Goal: Task Accomplishment & Management: Use online tool/utility

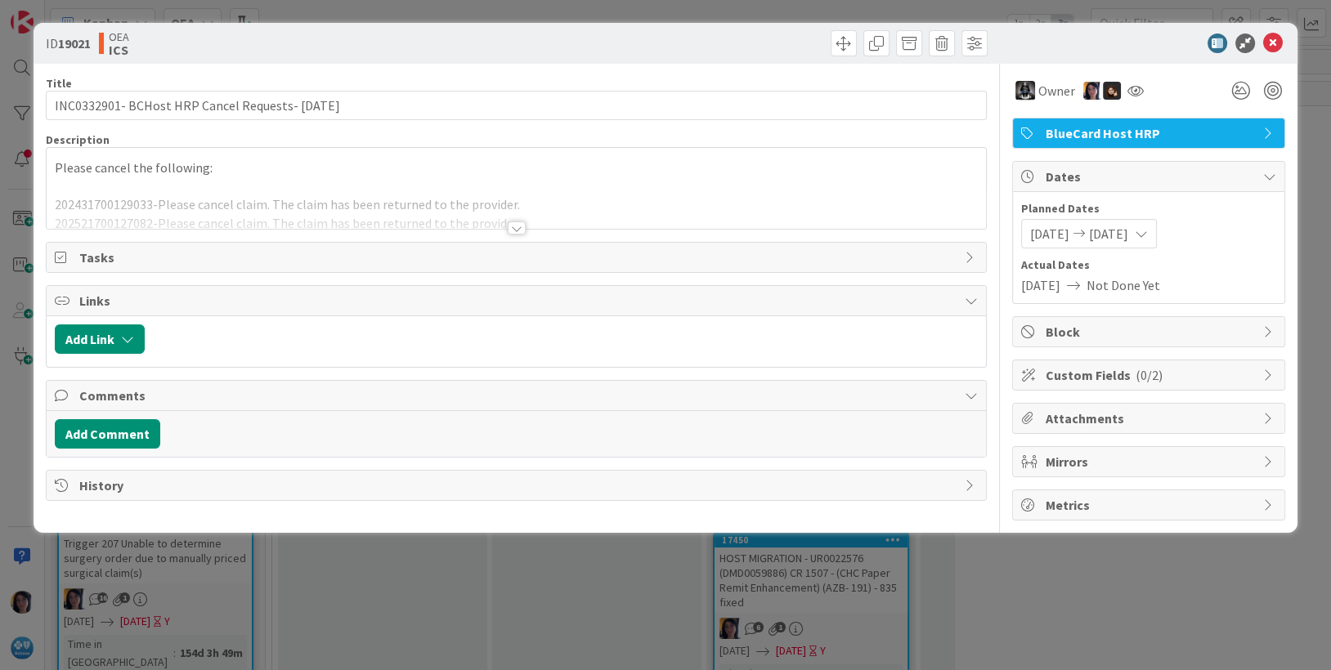
click at [1276, 43] on icon at bounding box center [1273, 44] width 20 height 20
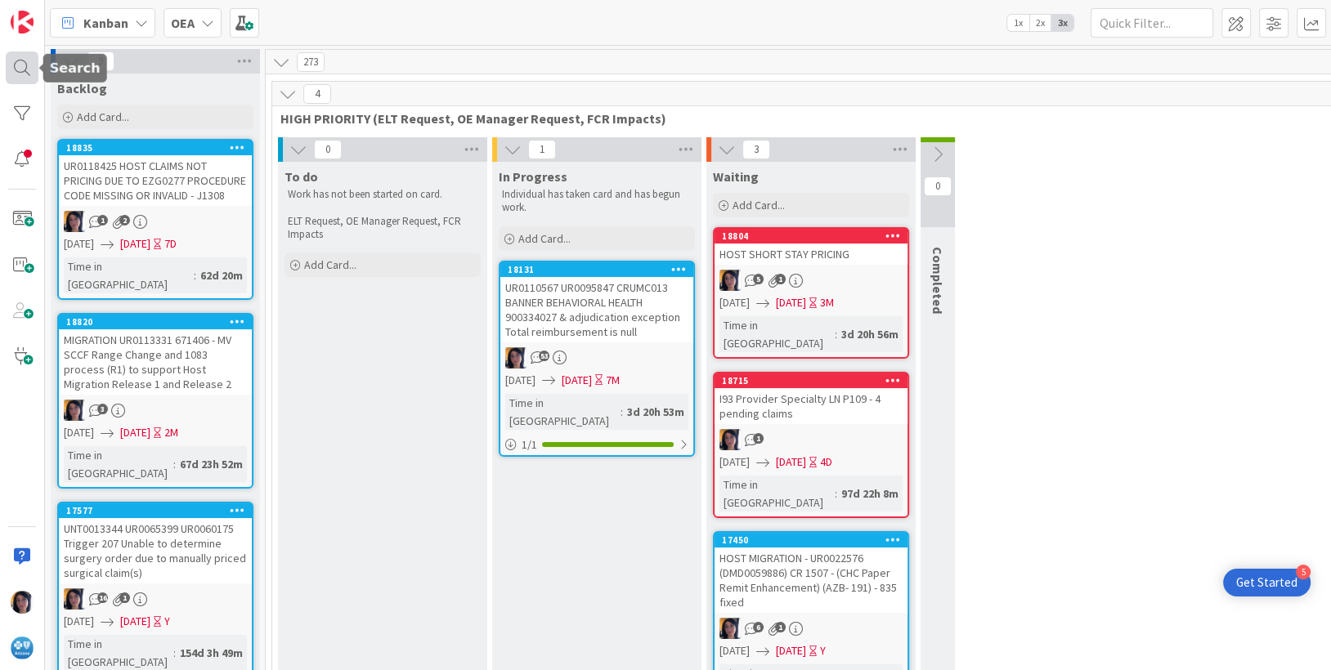
click at [20, 72] on div at bounding box center [22, 68] width 33 height 33
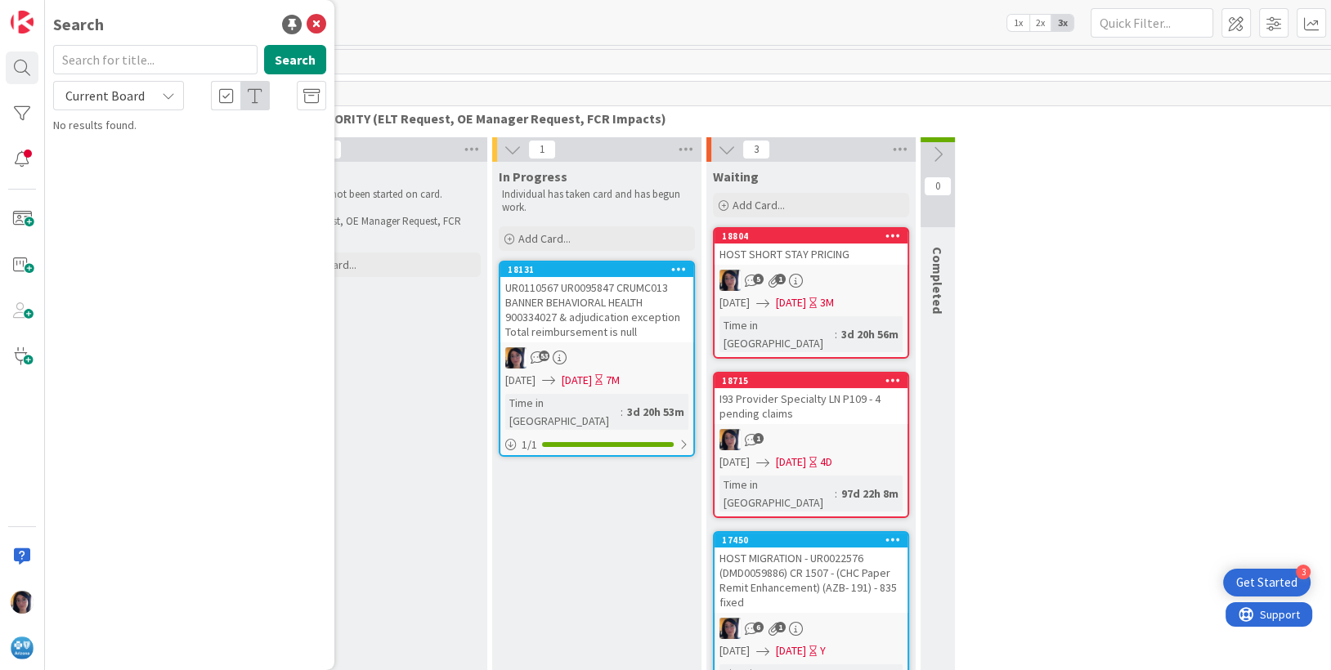
click at [137, 62] on input "text" at bounding box center [155, 59] width 204 height 29
type input "SUPPLIER NPI"
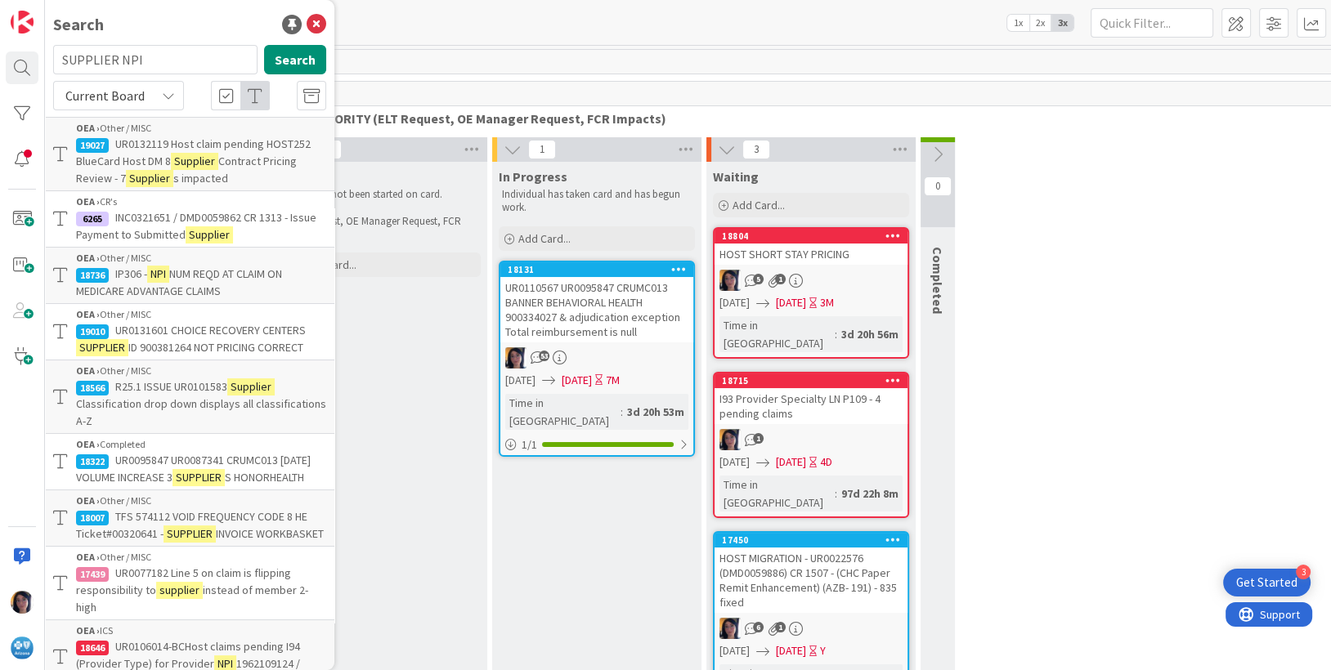
click at [118, 104] on span "Current Board" at bounding box center [104, 95] width 85 height 23
drag, startPoint x: 108, startPoint y: 166, endPoint x: 221, endPoint y: 105, distance: 128.0
click at [109, 166] on span "All Boards" at bounding box center [147, 163] width 170 height 25
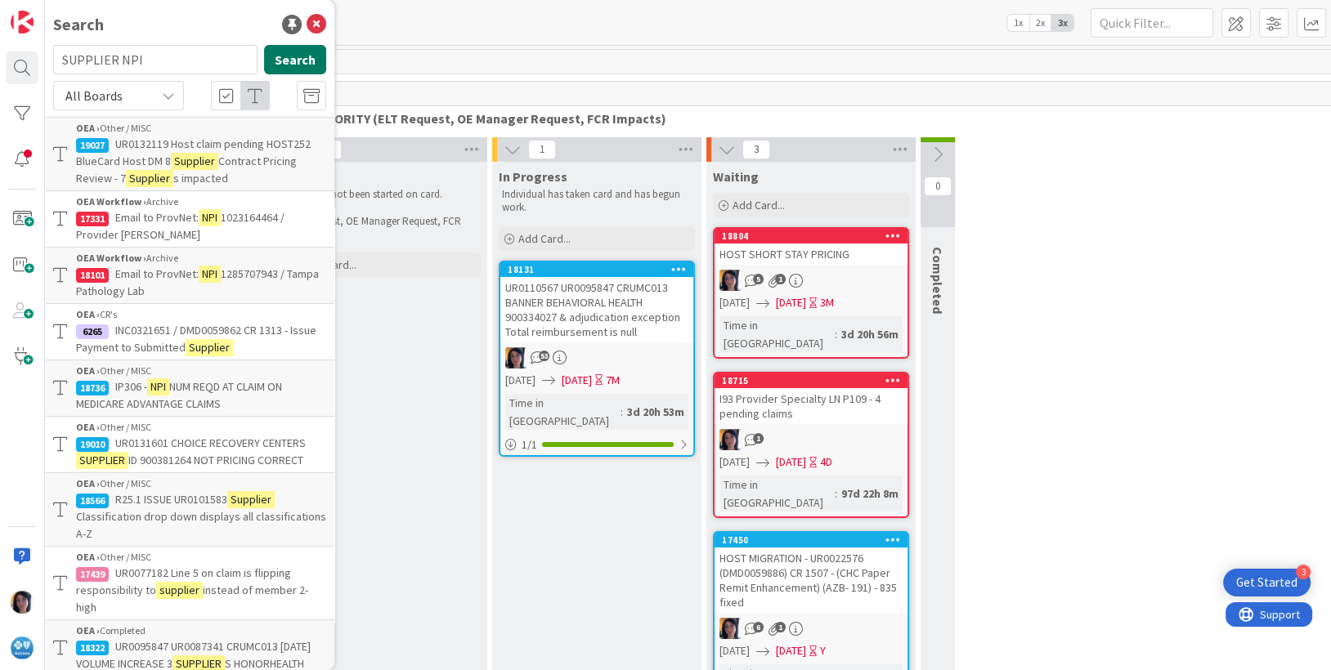
click at [285, 67] on button "Search" at bounding box center [295, 59] width 62 height 29
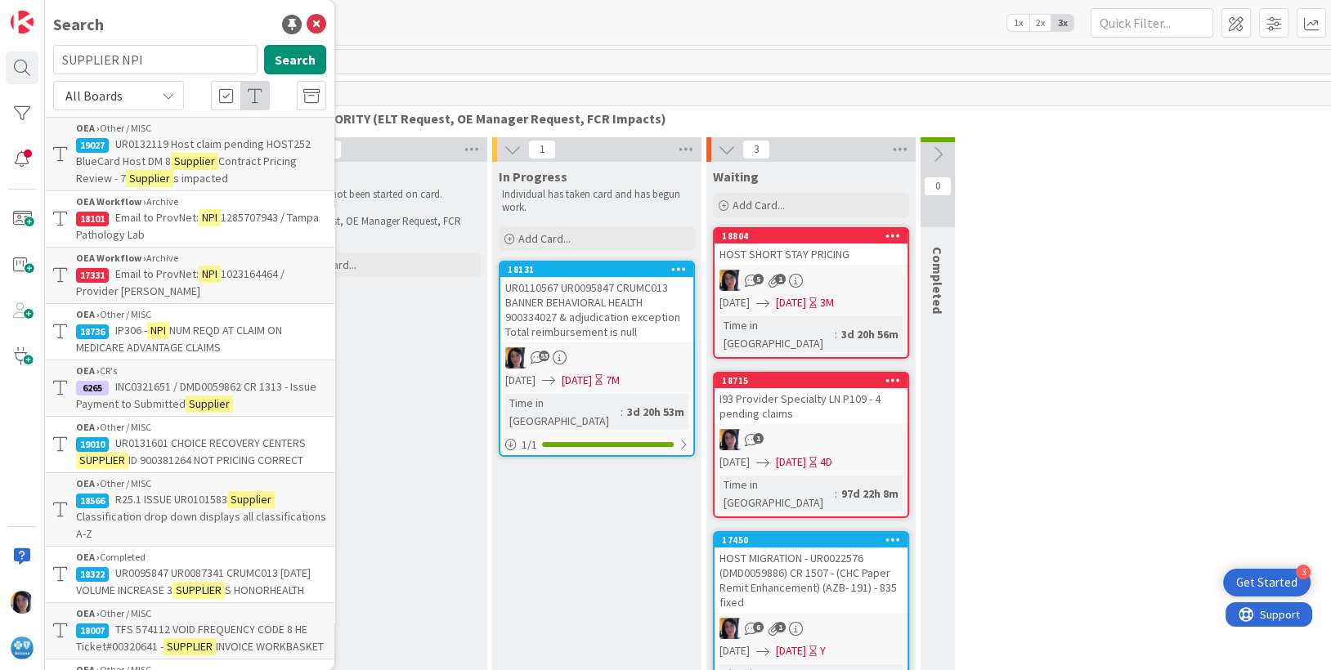
click at [186, 327] on span "NUM REQD AT CLAIM ON MEDICARE ADVANTAGE CLAIMS" at bounding box center [179, 339] width 206 height 32
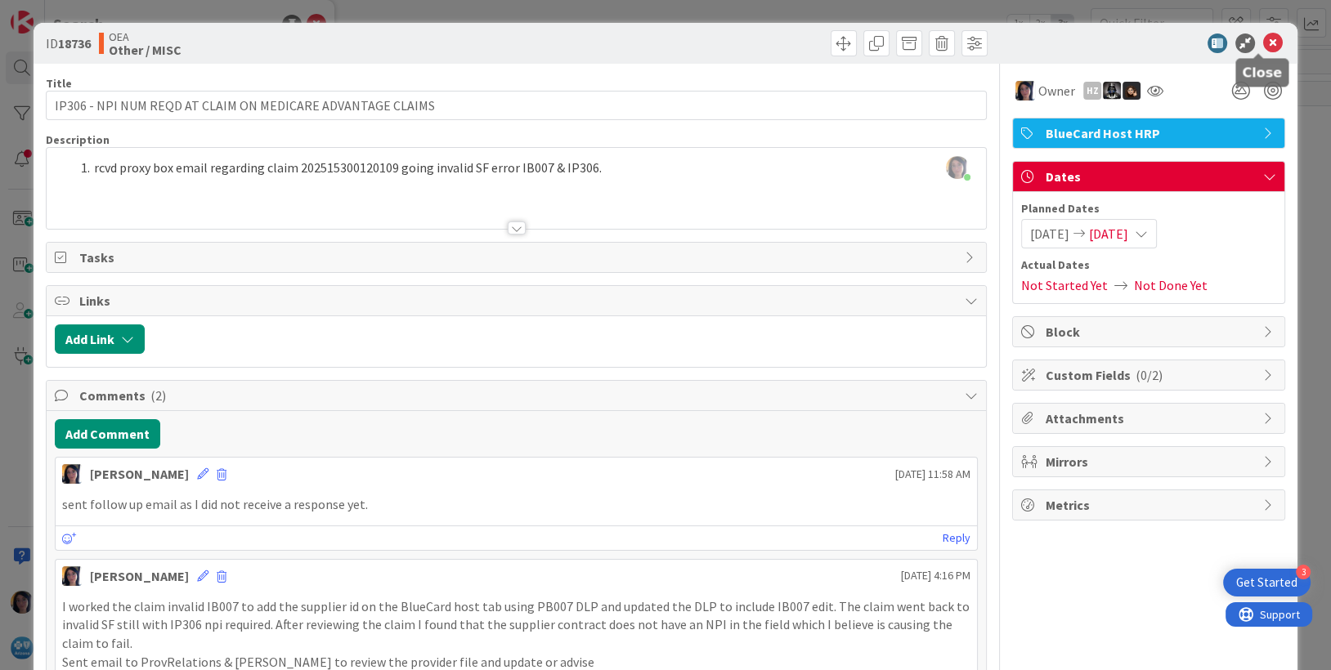
click at [1263, 39] on icon at bounding box center [1273, 44] width 20 height 20
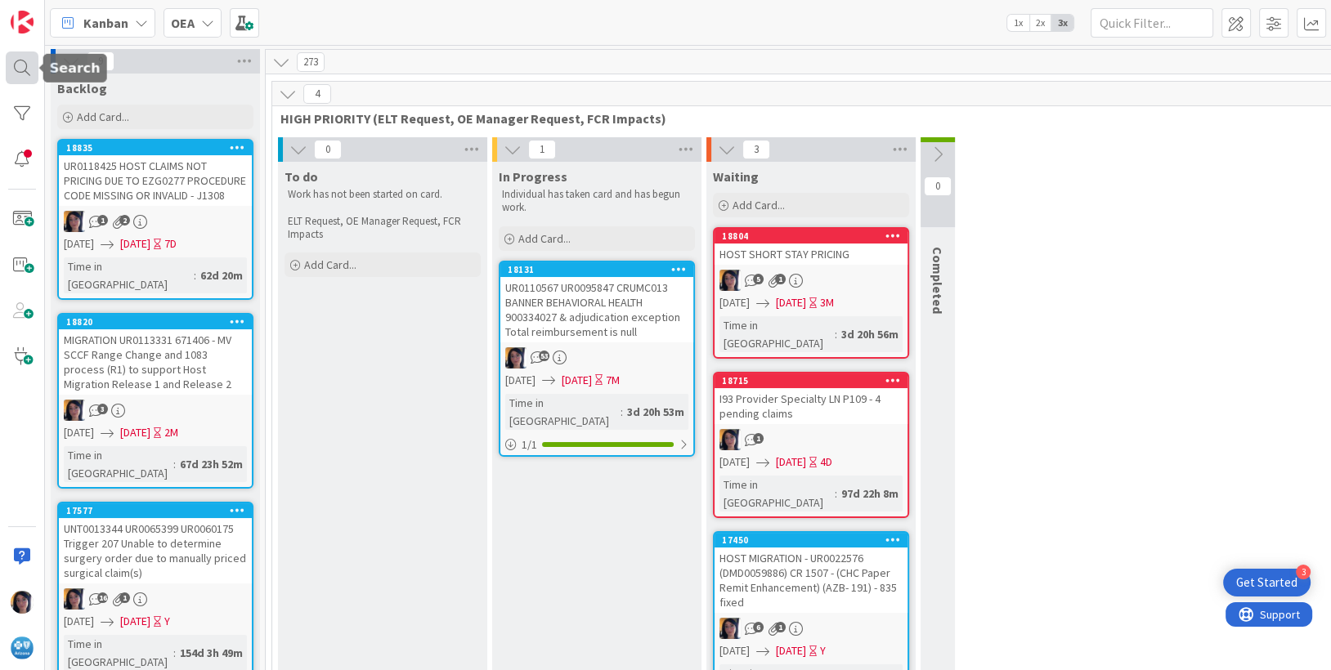
click at [20, 68] on div at bounding box center [22, 68] width 33 height 33
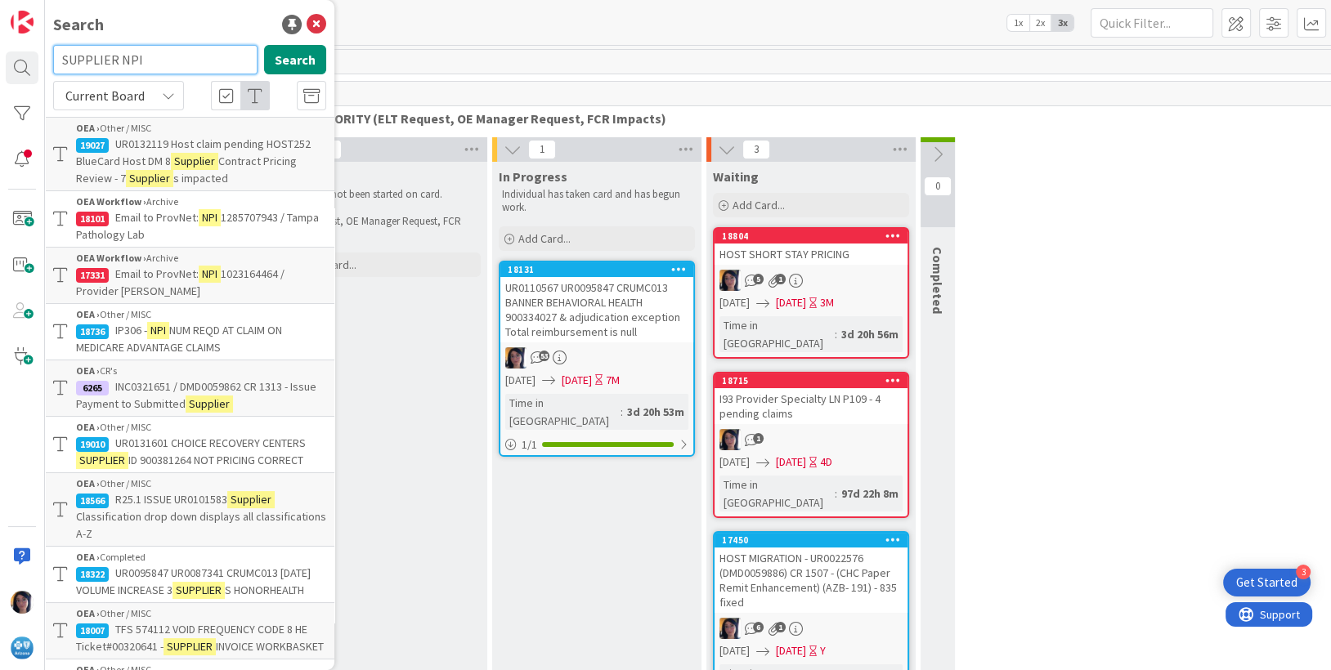
drag, startPoint x: 141, startPoint y: 59, endPoint x: 65, endPoint y: 64, distance: 77.0
click at [65, 64] on input "SUPPLIER NPI" at bounding box center [155, 59] width 204 height 29
paste input "604384"
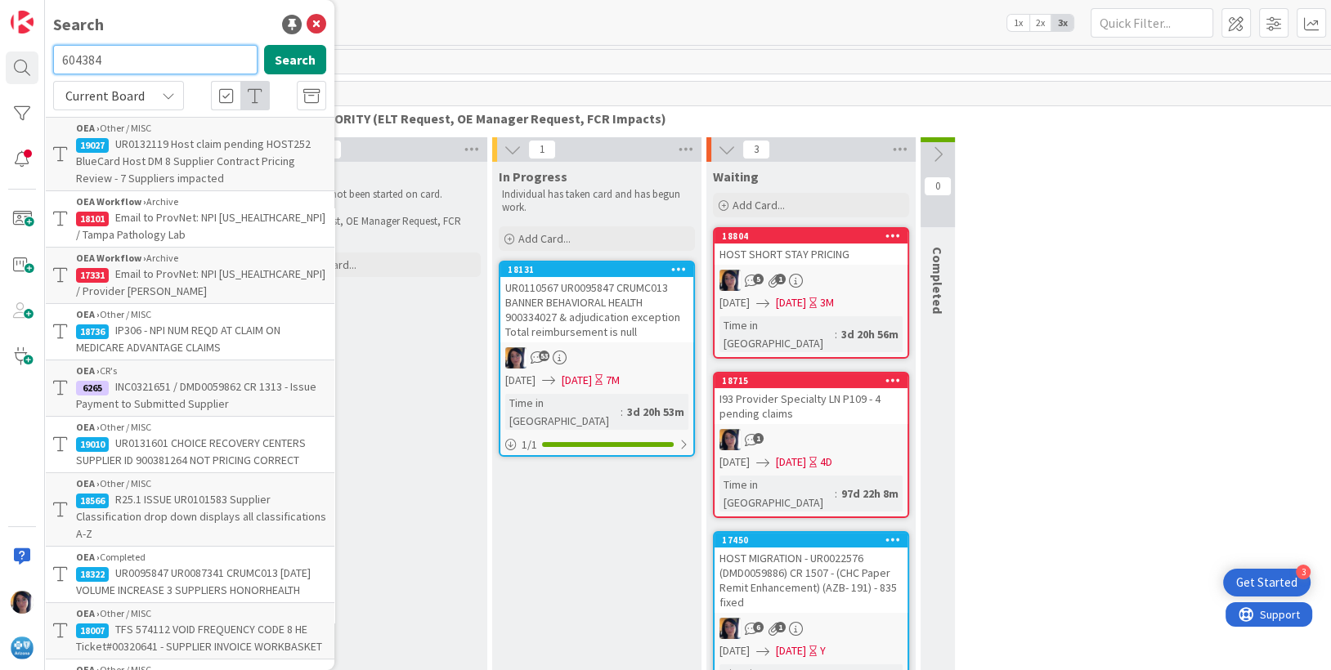
type input "604384"
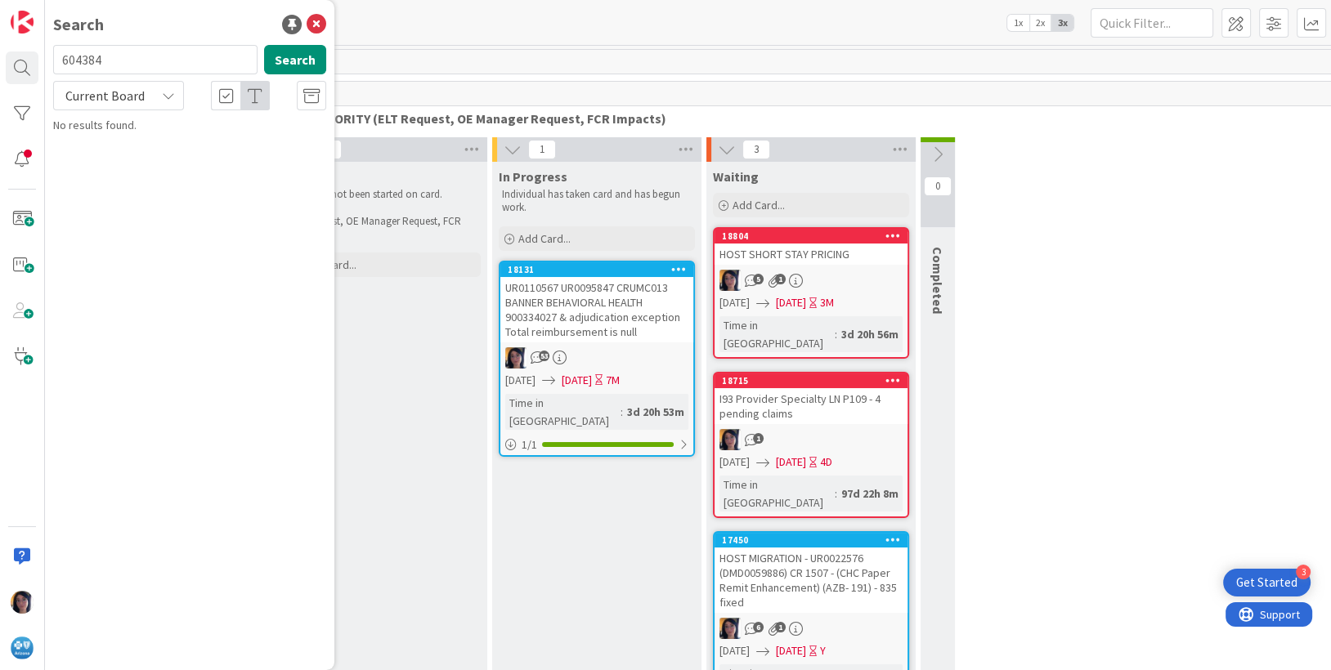
click at [104, 92] on span "Current Board" at bounding box center [104, 95] width 79 height 16
click at [101, 158] on span "All Boards" at bounding box center [147, 163] width 170 height 25
click at [321, 23] on icon at bounding box center [317, 25] width 20 height 20
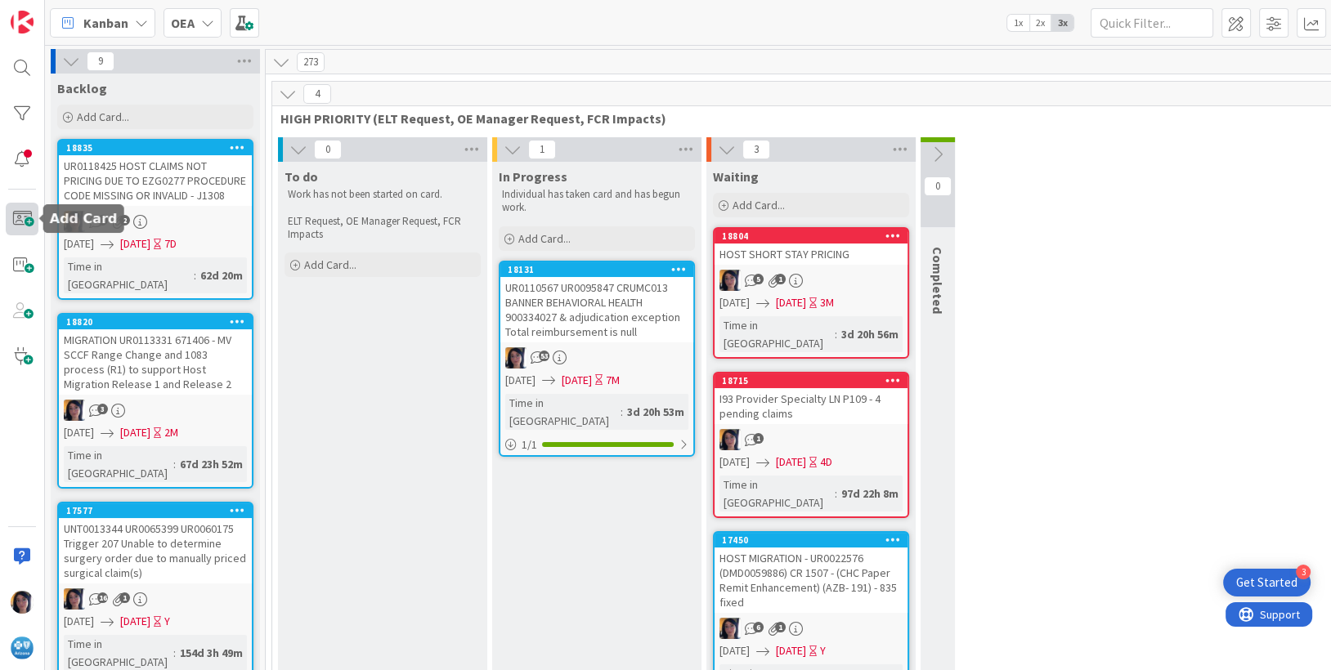
click at [28, 222] on span at bounding box center [22, 219] width 33 height 33
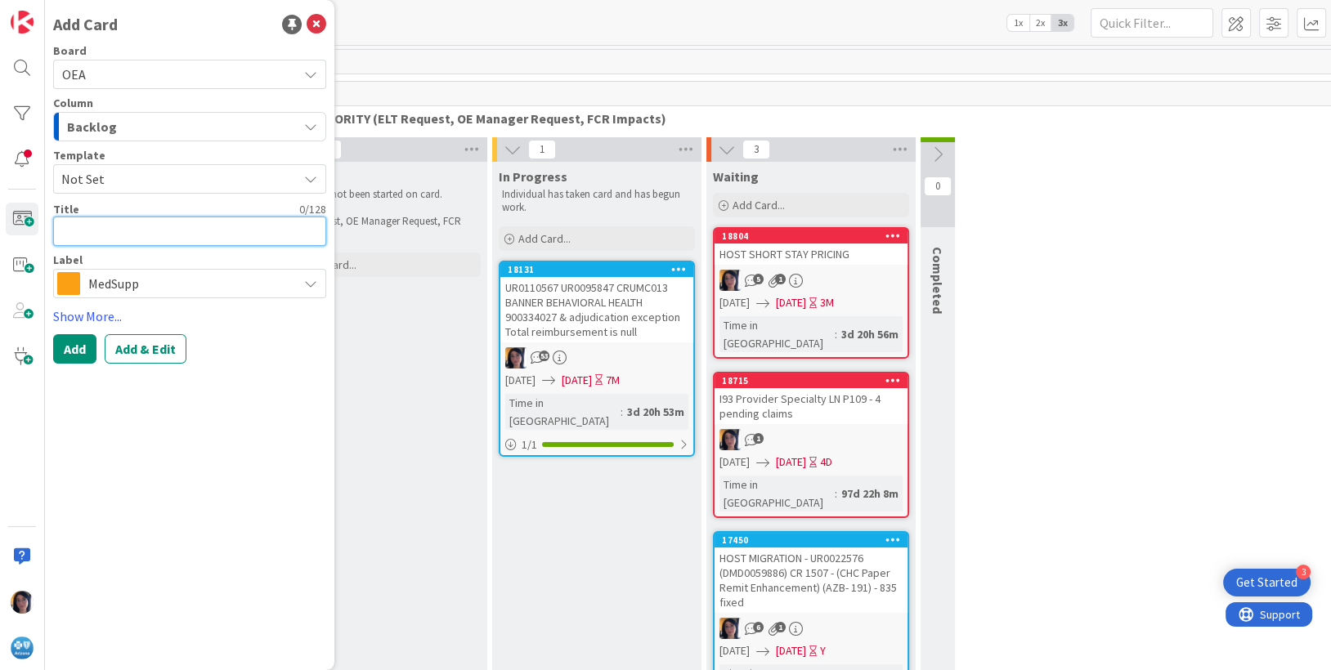
click at [107, 228] on textarea at bounding box center [189, 231] width 273 height 29
paste textarea "UR0132761 - Provider Number Mapping"
type textarea "x"
type textarea "UR0132761 - Provider Number Mapping"
click at [132, 229] on textarea "UR0132761 - Provider Number Mapping" at bounding box center [189, 231] width 273 height 29
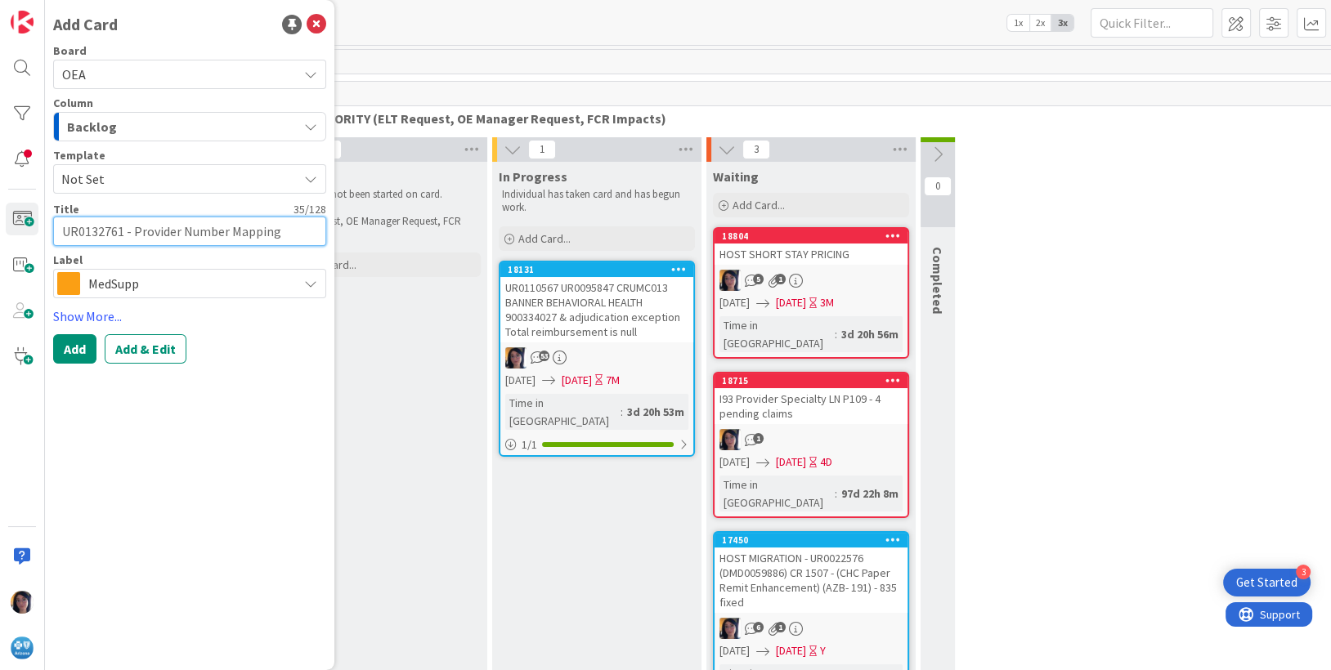
type textarea "x"
type textarea "UR0132761 - HProvider Number Mapping"
type textarea "x"
type textarea "UR0132761 - HRPProvider Number Mapping"
type textarea "x"
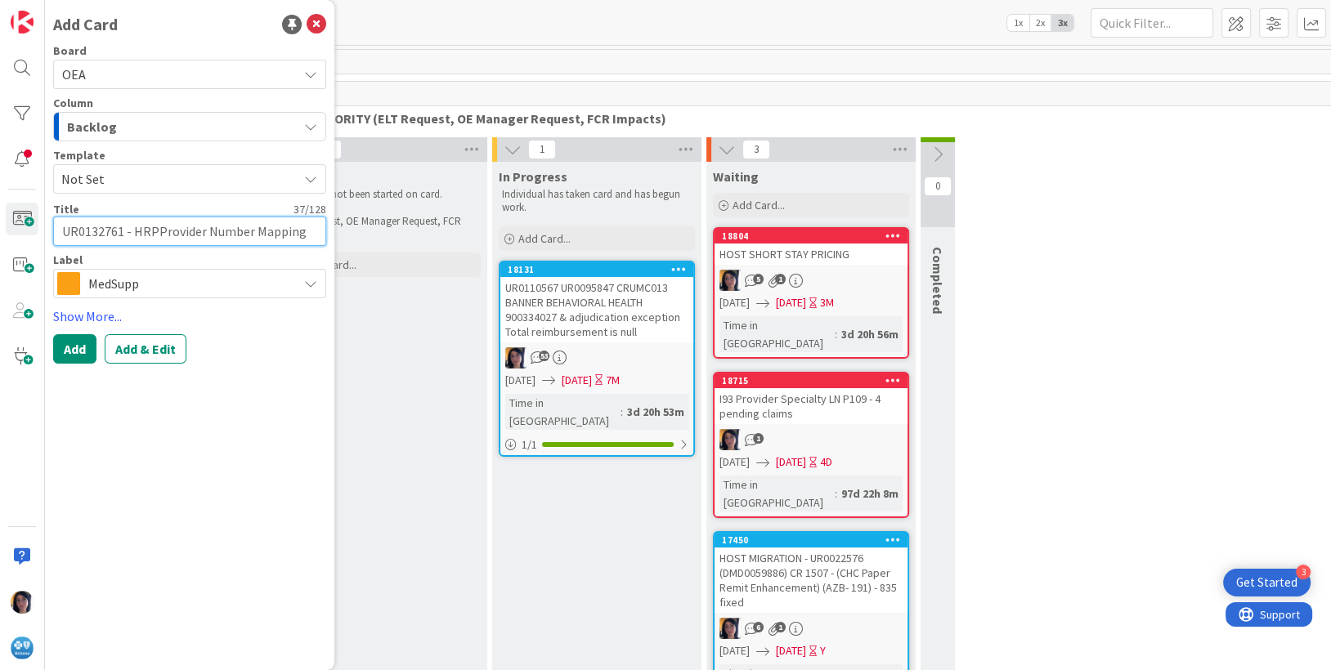
type textarea "UR0132761 - HRP Provider Number Mapping"
type textarea "x"
type textarea "UR0132761 - HRP BProvider Number Mapping"
type textarea "x"
type textarea "UR0132761 - HRP Provider Number Mapping"
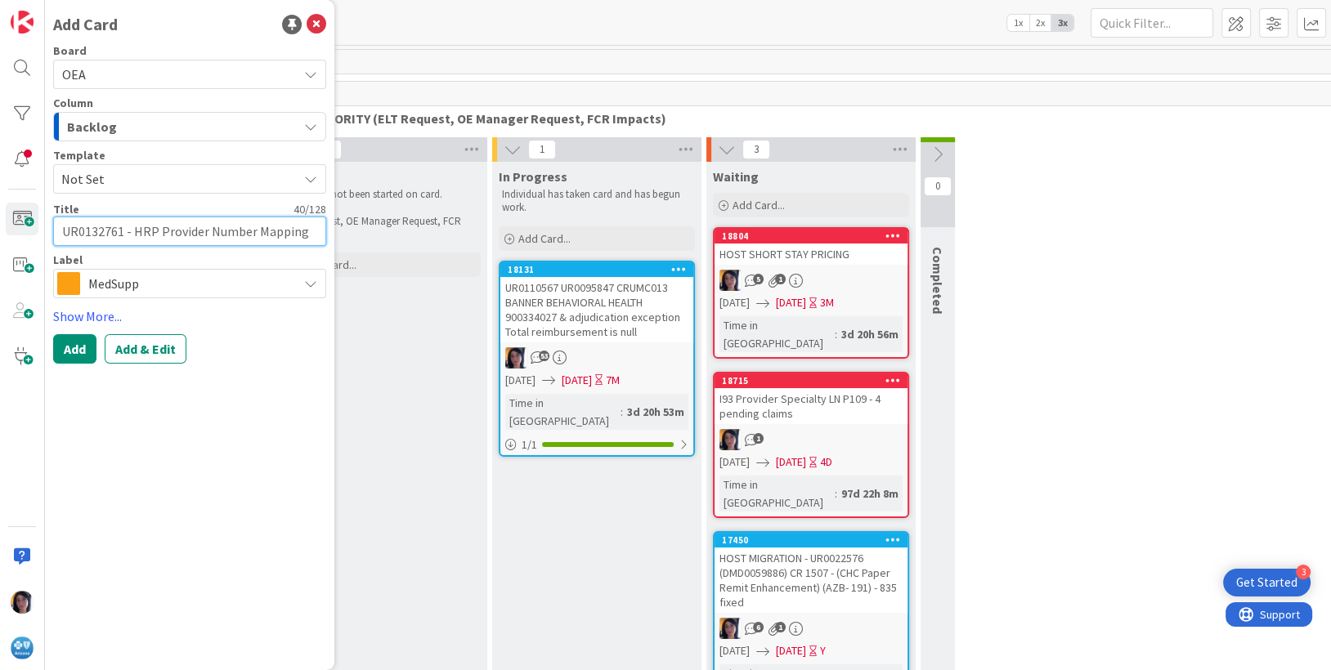
type textarea "x"
type textarea "UR0132761 - HRP TProvider Number Mapping"
type textarea "x"
type textarea "UR0132761 - HRP TOProvider Number Mapping"
type textarea "x"
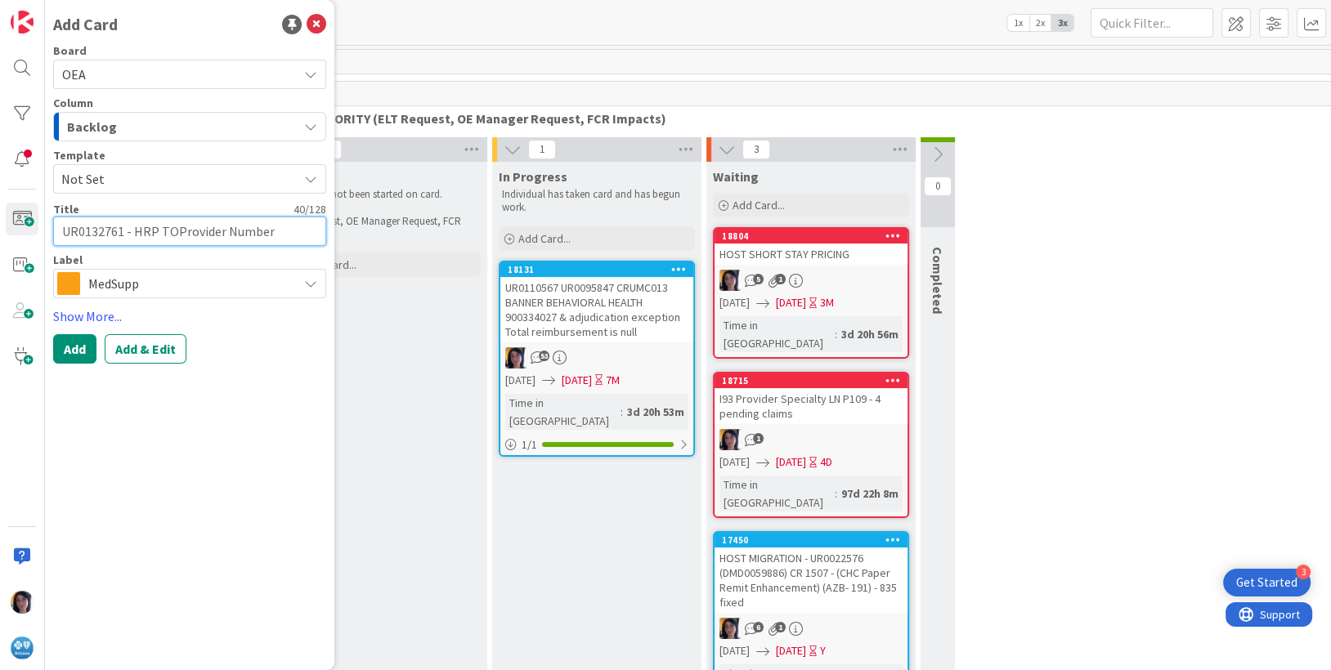
type textarea "UR0132761 - HRP TO Provider Number Mapping"
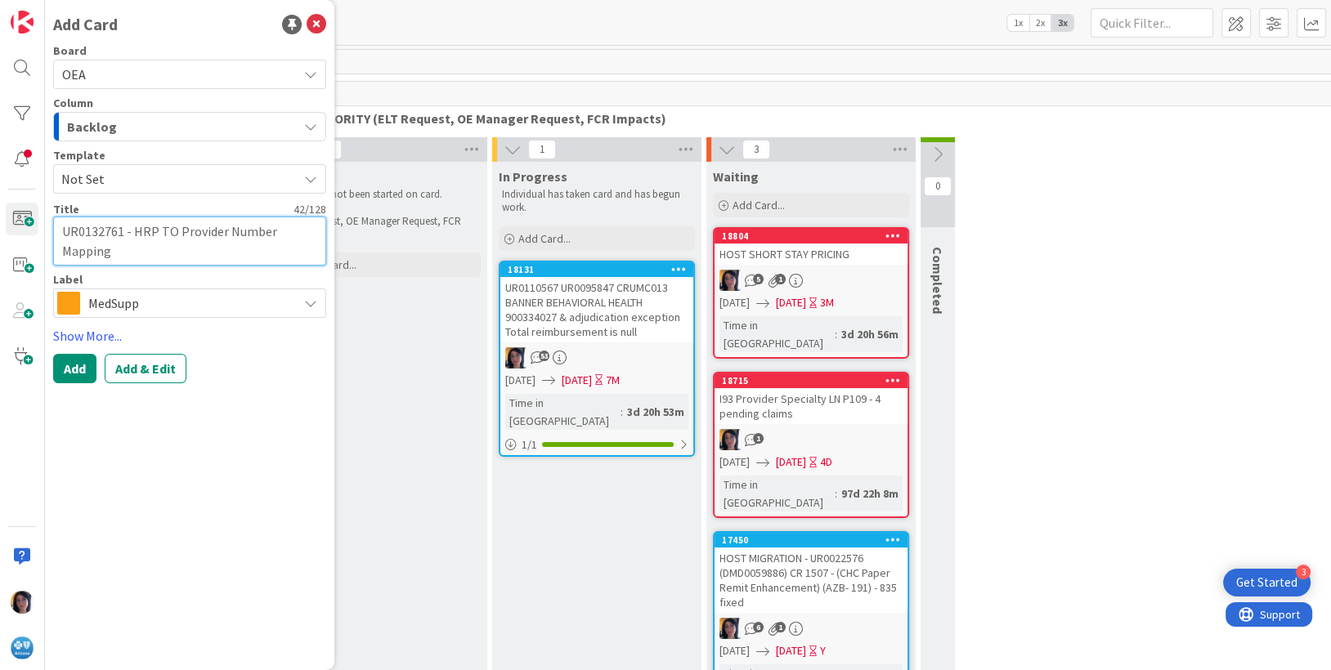
type textarea "x"
type textarea "UR0132761 - HRP TO BProvider Number Mapping"
type textarea "x"
type textarea "UR0132761 - HRP TO BLProvider Number Mapping"
type textarea "x"
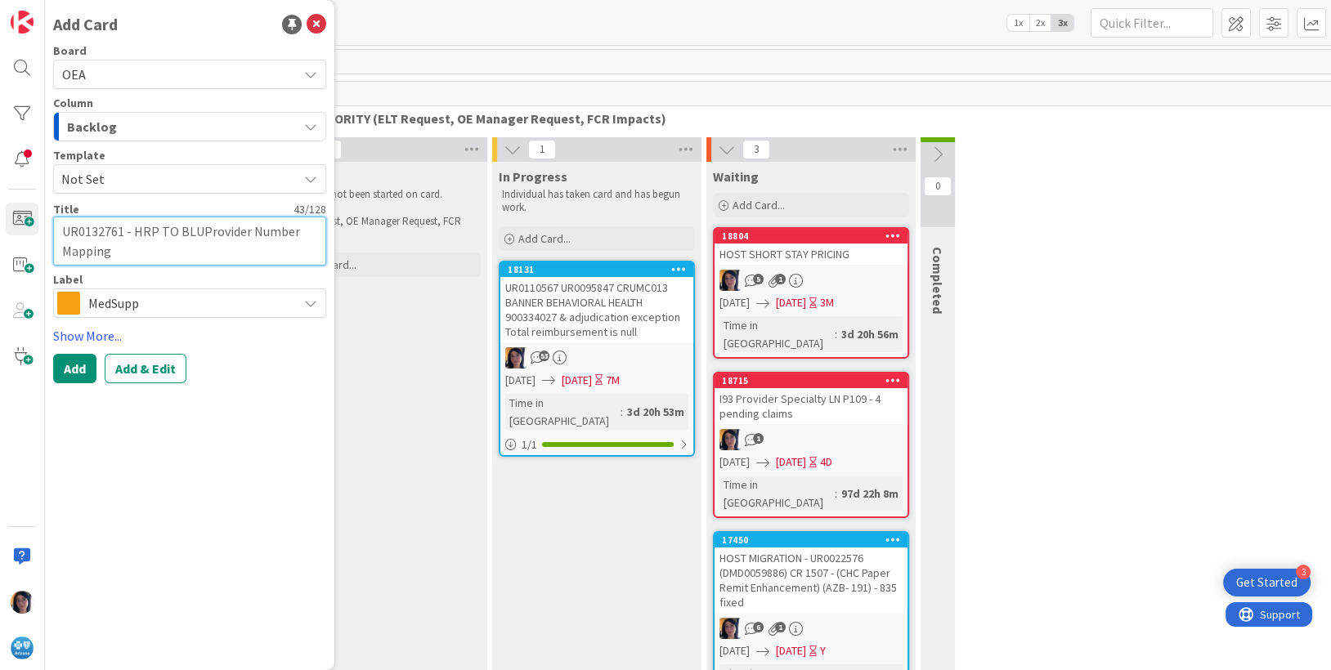
type textarea "UR0132761 - HRP TO BLUEProvider Number Mapping"
type textarea "x"
type textarea "UR0132761 - HRP TO BLUProvider Number Mapping"
type textarea "x"
type textarea "UR0132761 - HRP TO BLProvider Number Mapping"
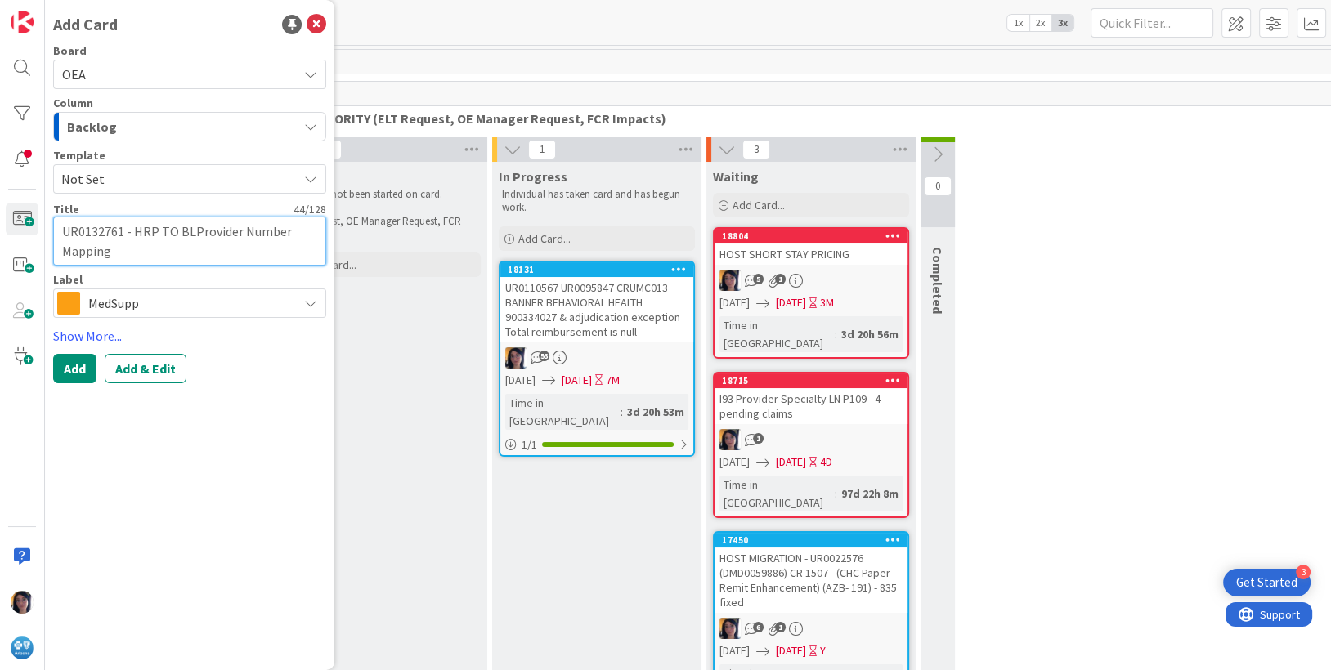
type textarea "x"
type textarea "UR0132761 - HRP TO BProvider Number Mapping"
type textarea "x"
type textarea "UR0132761 - HRP TO Provider Number Mapping"
type textarea "x"
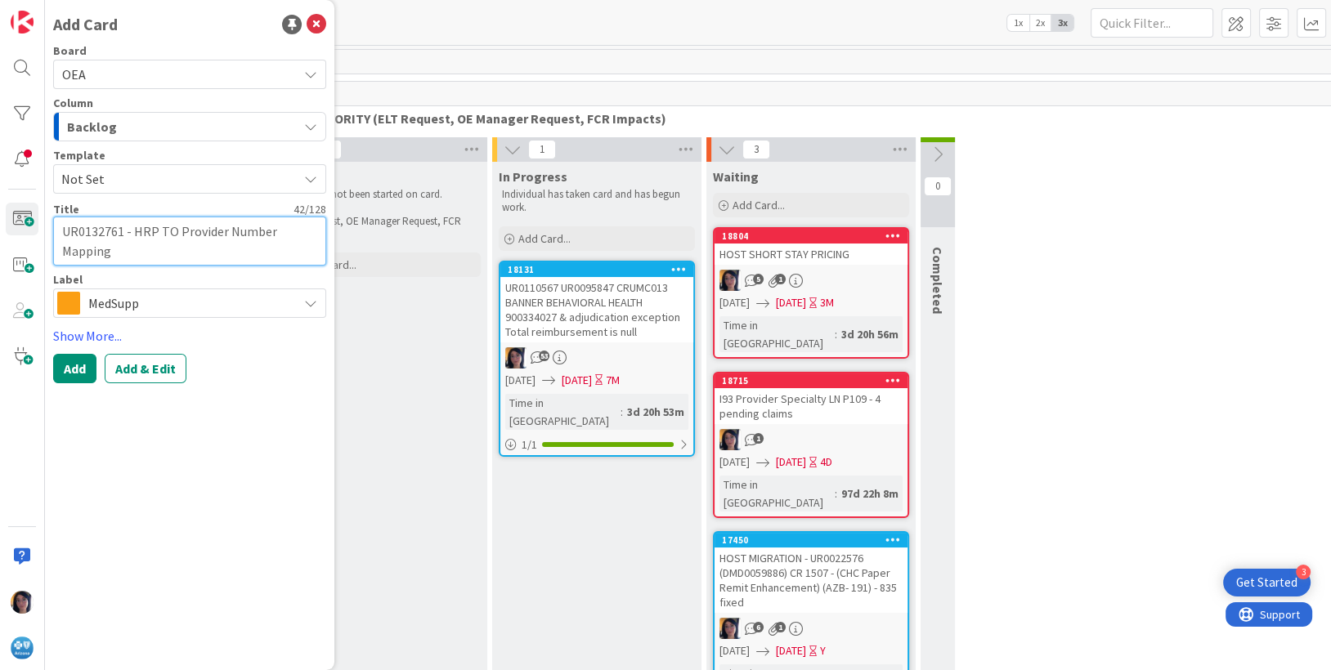
type textarea "UR0132761 - HRP TOProvider Number Mapping"
type textarea "x"
type textarea "UR0132761 - HRP TProvider Number Mapping"
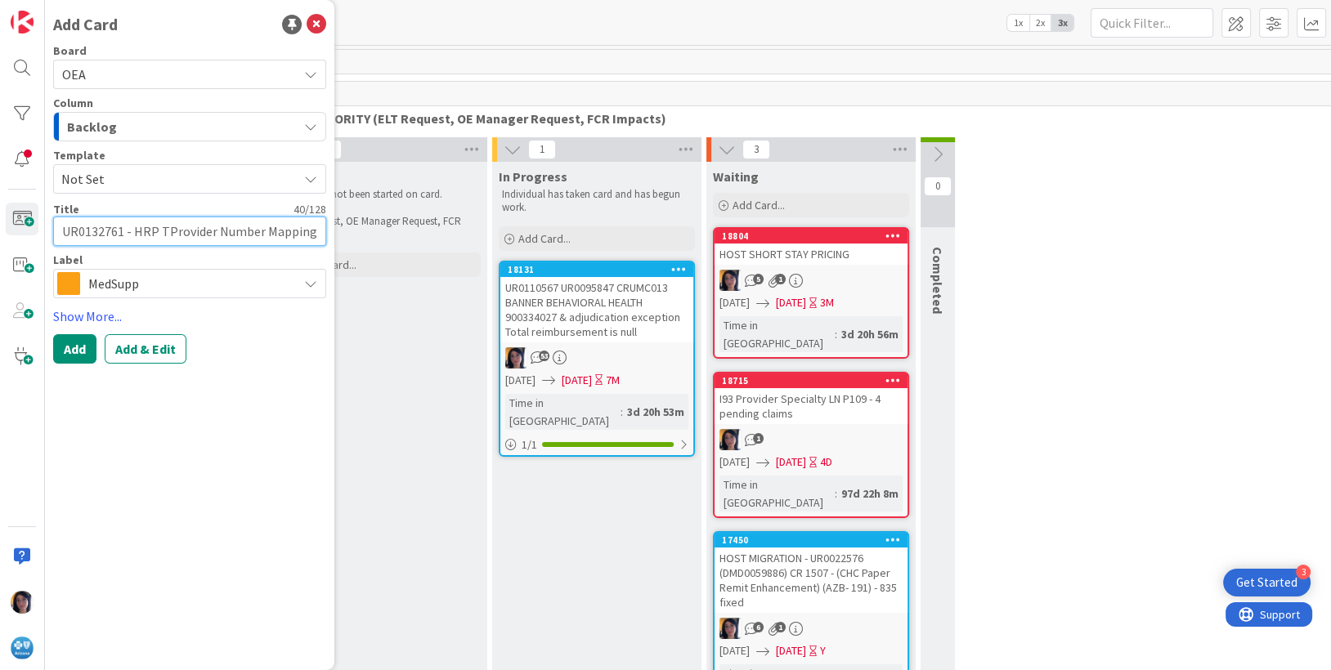
type textarea "x"
type textarea "UR0132761 - HRP Provider Number Mapping"
type textarea "x"
type textarea "UR0132761 - HRP tProvider Number Mapping"
type textarea "x"
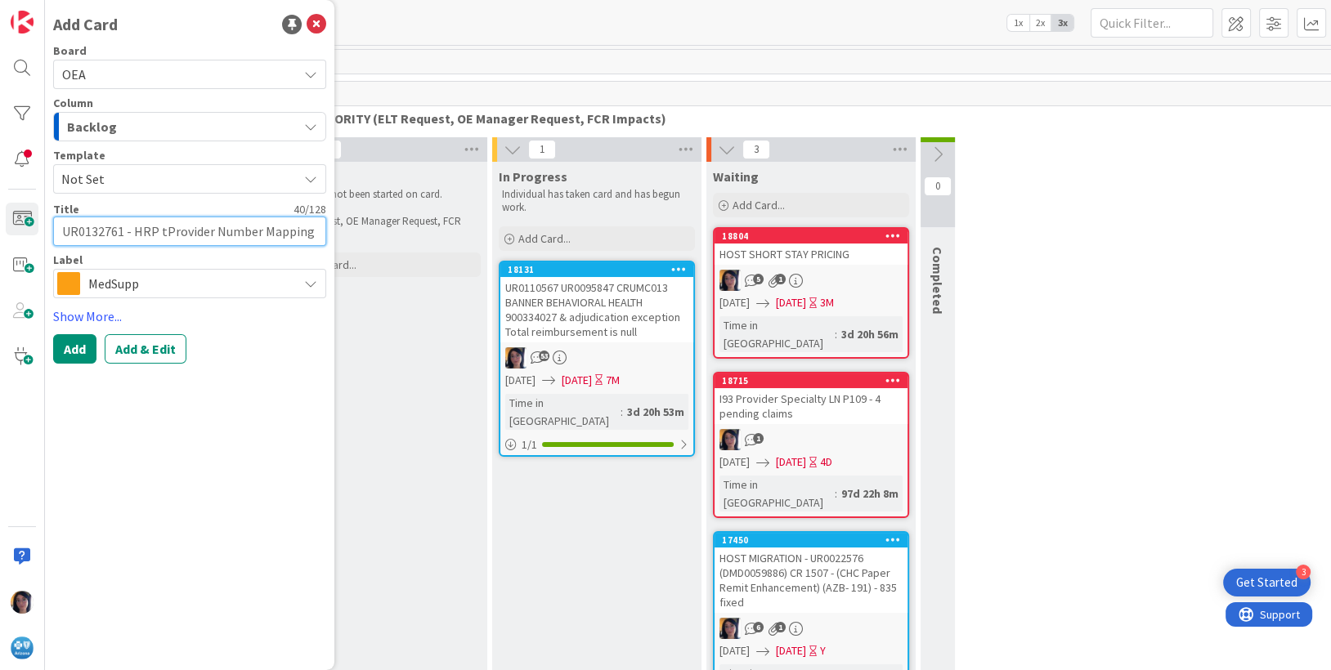
type textarea "UR0132761 - HRP toProvider Number Mapping"
type textarea "x"
type textarea "UR0132761 - HRP to Provider Number Mapping"
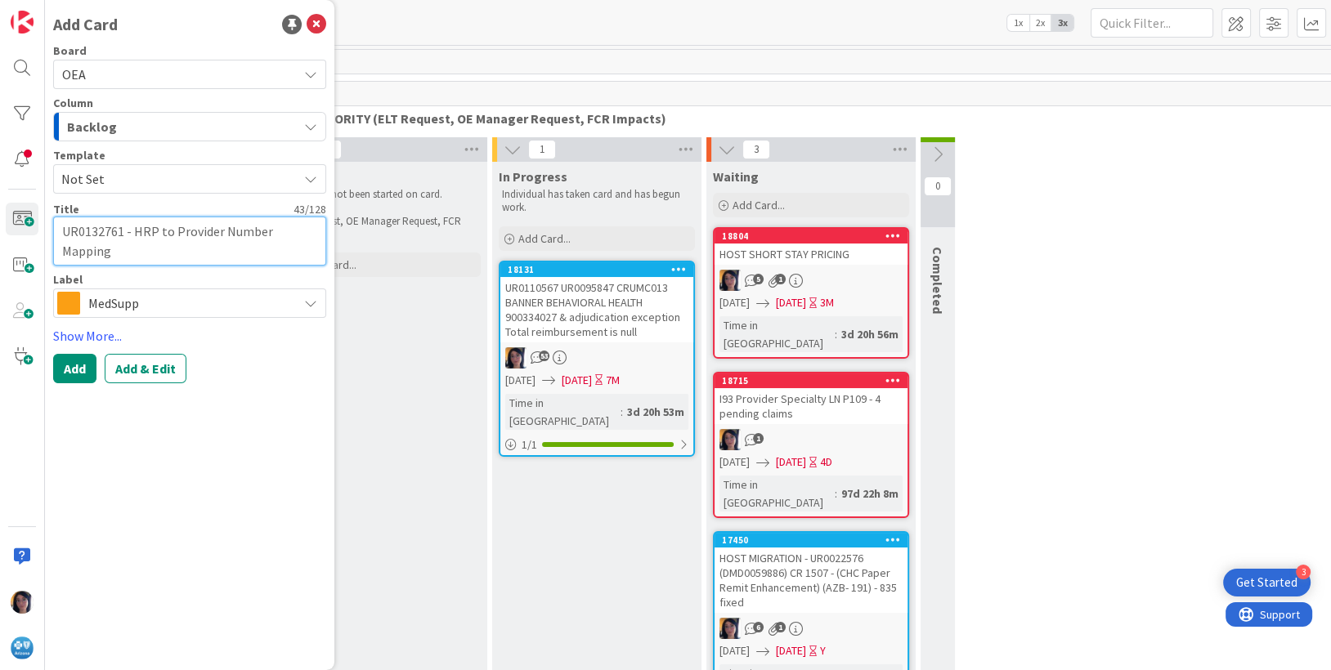
type textarea "x"
type textarea "UR0132761 - HRP to BProvider Number Mapping"
type textarea "x"
type textarea "UR0132761 - HRP to BlProvider Number Mapping"
type textarea "x"
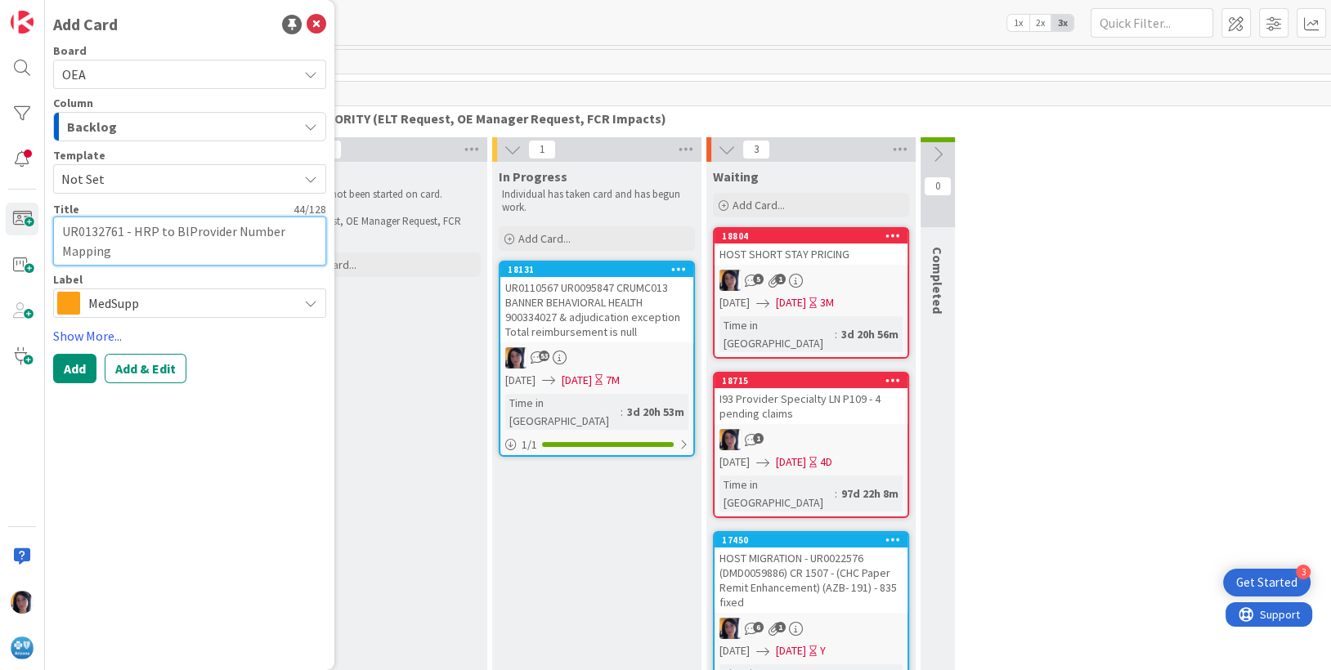
type textarea "UR0132761 - HRP to BluProvider Number Mapping"
type textarea "x"
type textarea "UR0132761 - HRP to BlueProvider Number Mapping"
type textarea "x"
type textarea "UR0132761 - HRP to Blue2Provider Number Mapping"
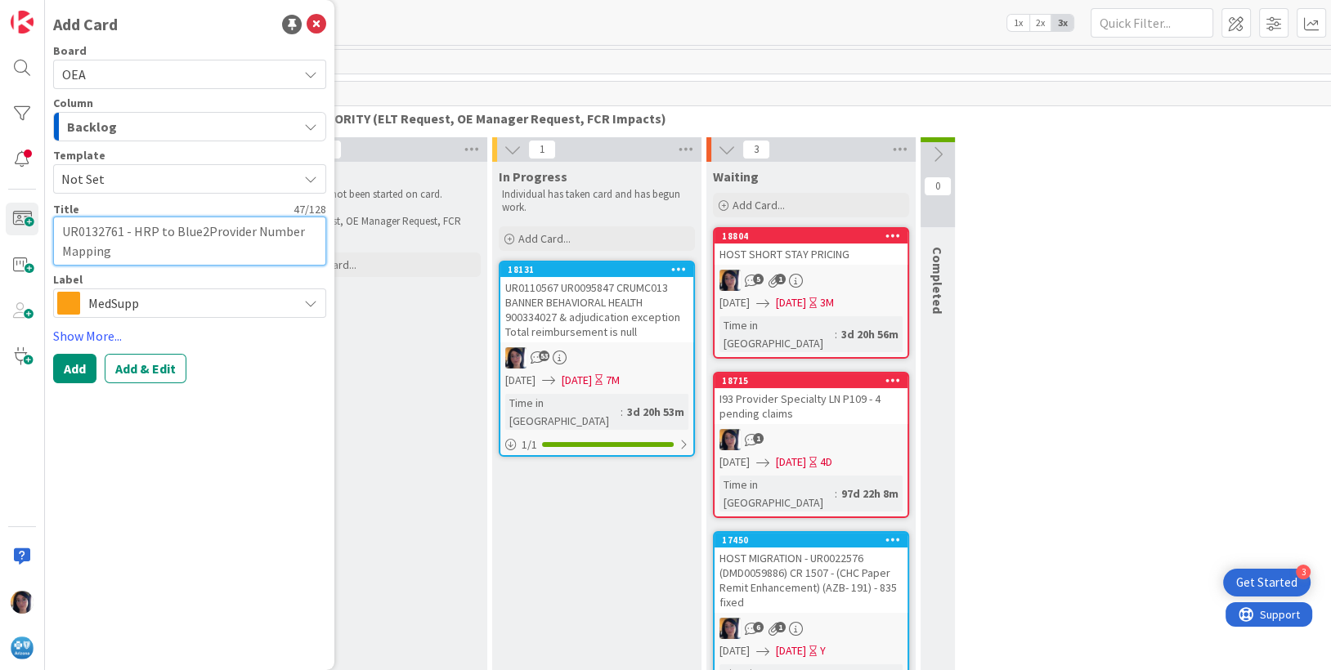
type textarea "x"
type textarea "UR0132761 - HRP to Blue2 Provider Number Mapping"
type textarea "x"
type textarea "UR0132761 - HRP to Blue2 SProvider Number Mapping"
type textarea "x"
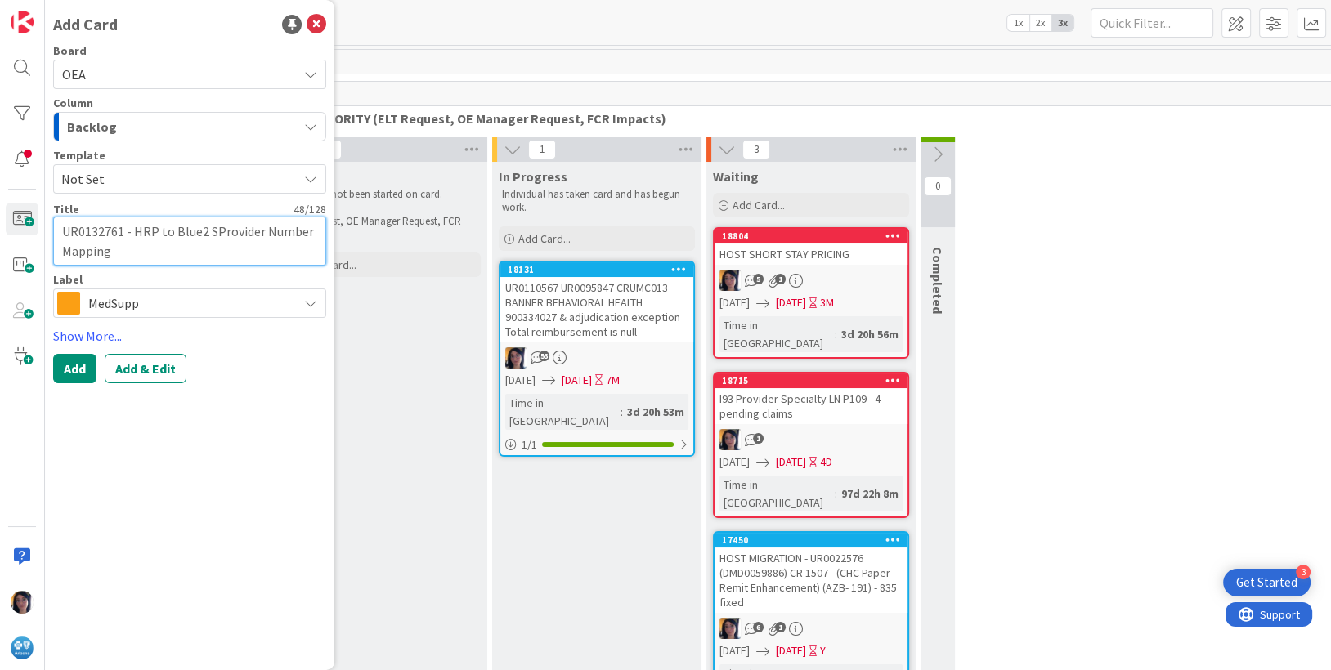
type textarea "UR0132761 - HRP to Blue2 SFProvider Number Mapping"
type textarea "x"
type textarea "UR0132761 - HRP to Blue2 SF Provider Number Mapping"
click at [107, 127] on span "Backlog" at bounding box center [92, 126] width 50 height 21
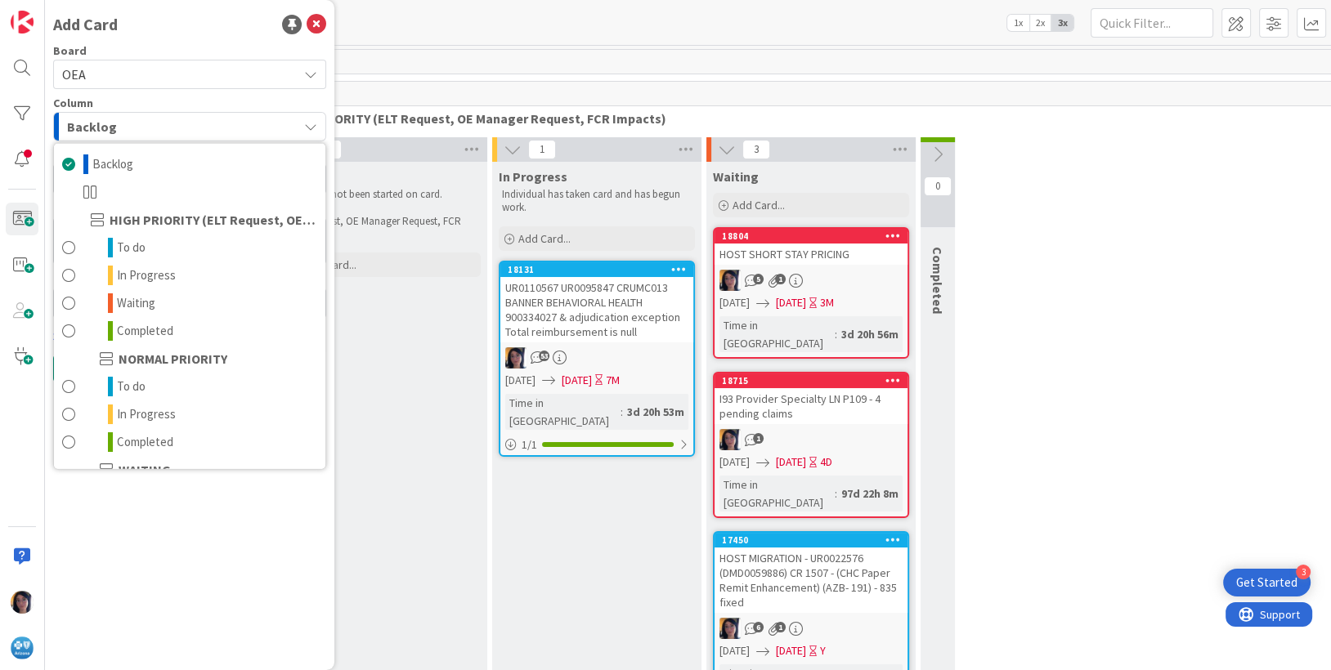
scroll to position [159, 0]
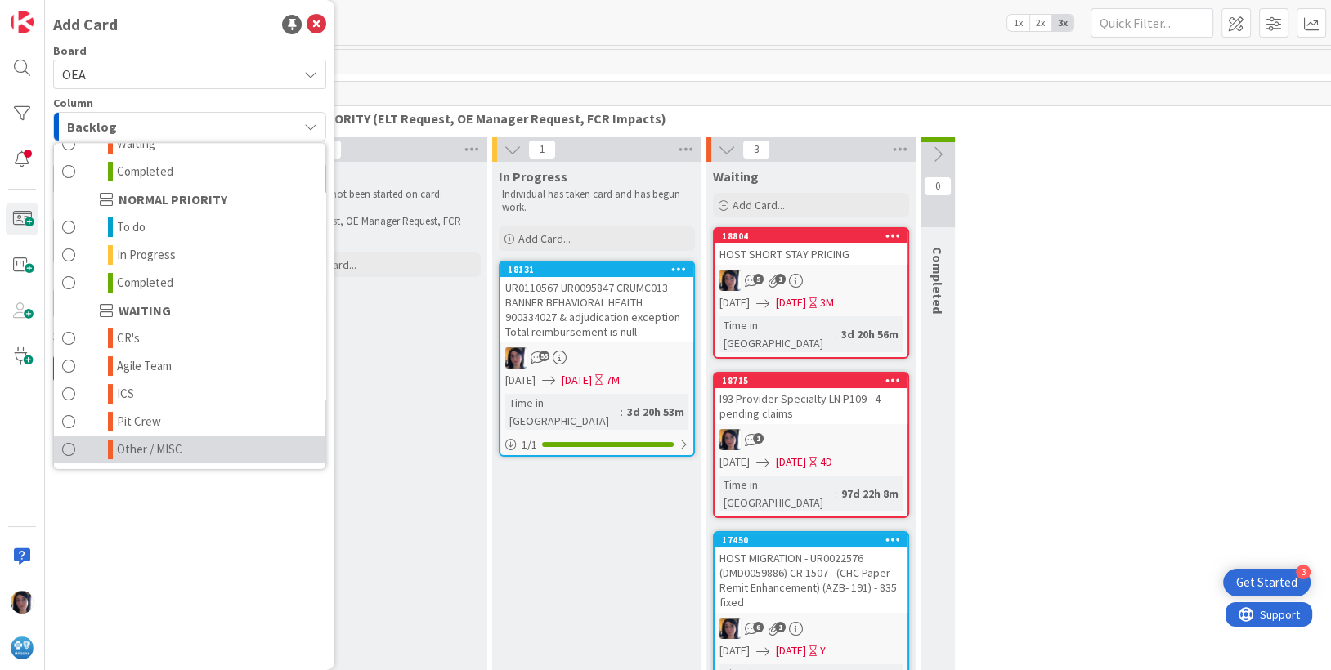
click at [146, 453] on span "Other / MISC" at bounding box center [149, 450] width 65 height 20
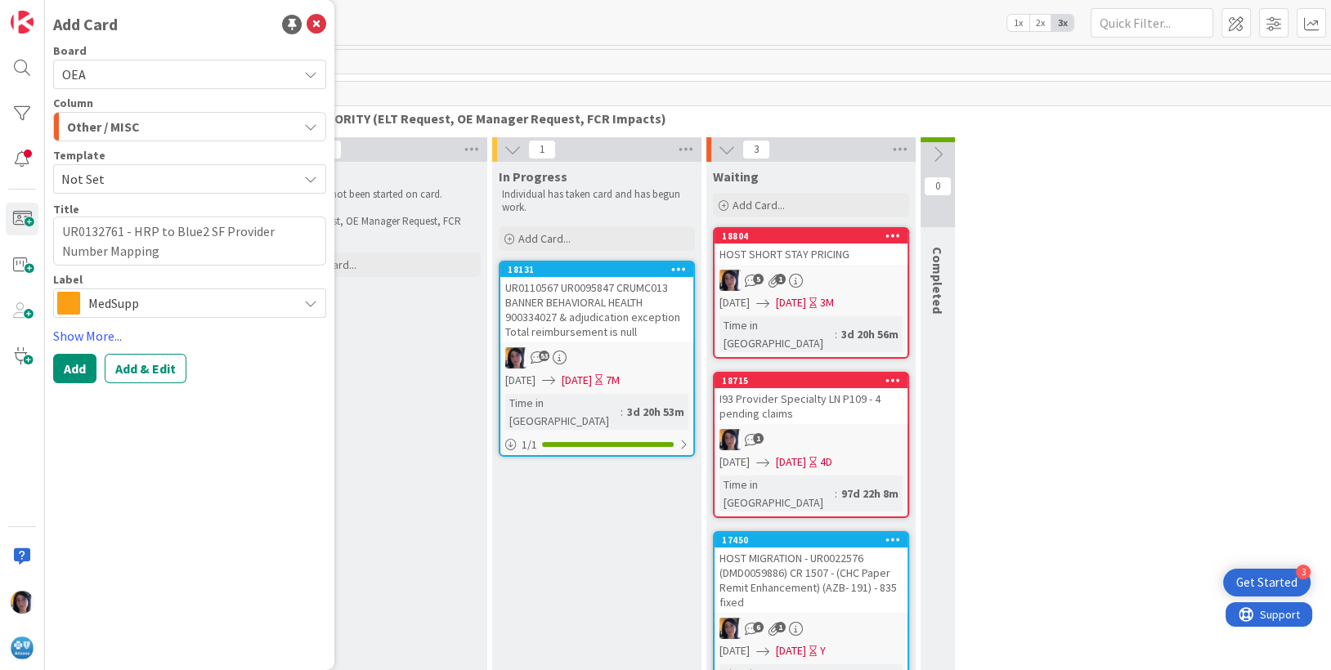
click at [113, 302] on span "MedSupp" at bounding box center [188, 303] width 201 height 23
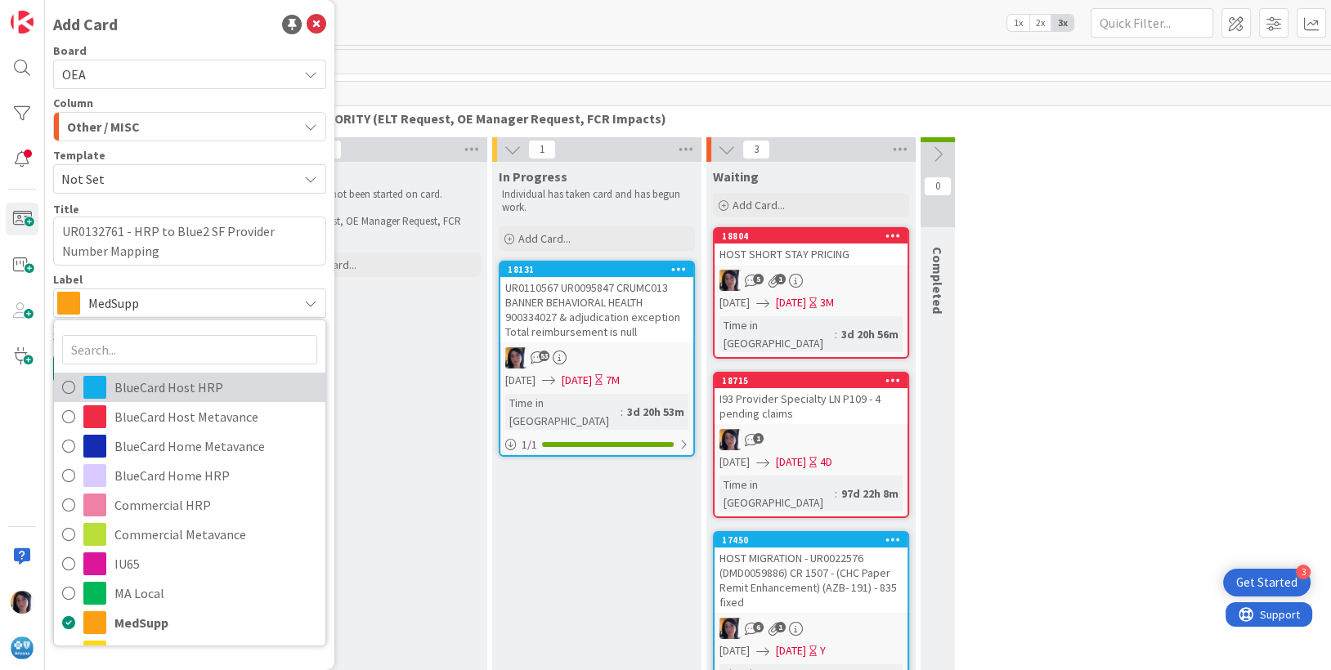
click at [154, 379] on span "BlueCard Host HRP" at bounding box center [215, 386] width 203 height 25
type textarea "x"
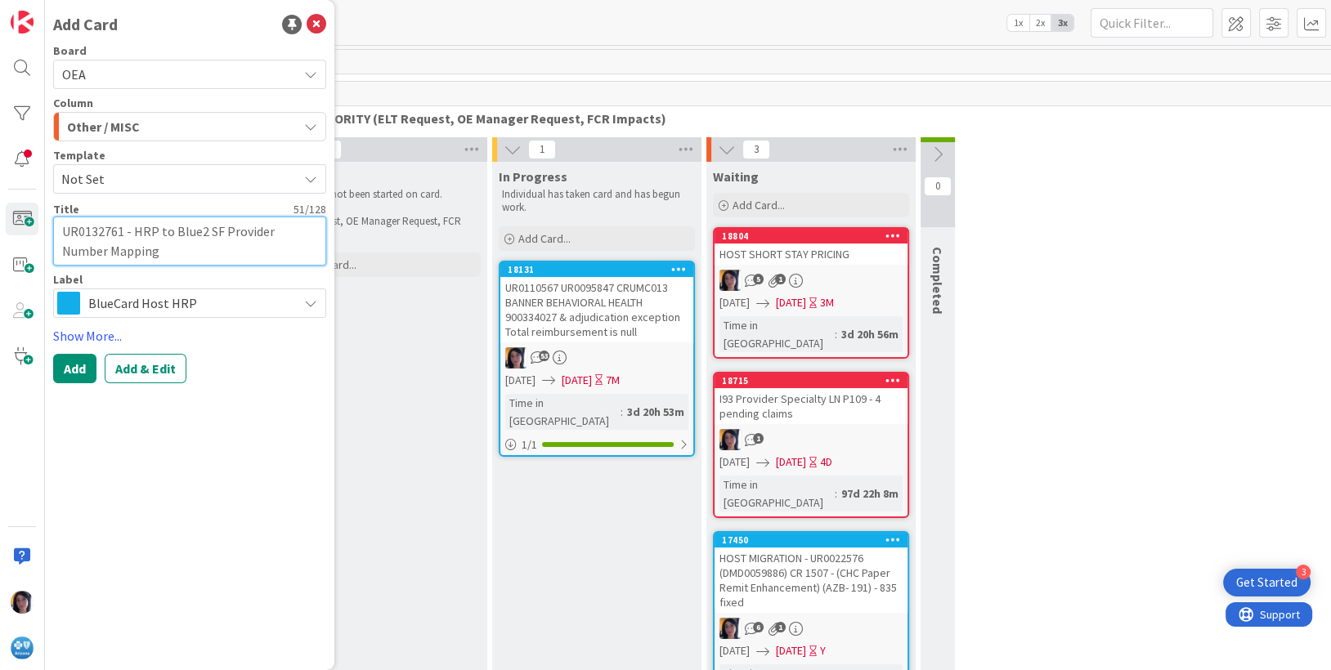
click at [93, 229] on textarea "UR0132761 - HRP to Blue2 SF Provider Number Mapping" at bounding box center [189, 241] width 273 height 49
click at [139, 390] on div "Add Card Board OEA Column Other / MISC Backlog HIGH PRIORITY (ELT Request, OE M…" at bounding box center [189, 335] width 289 height 670
click at [140, 374] on button "Add & Edit" at bounding box center [146, 368] width 82 height 29
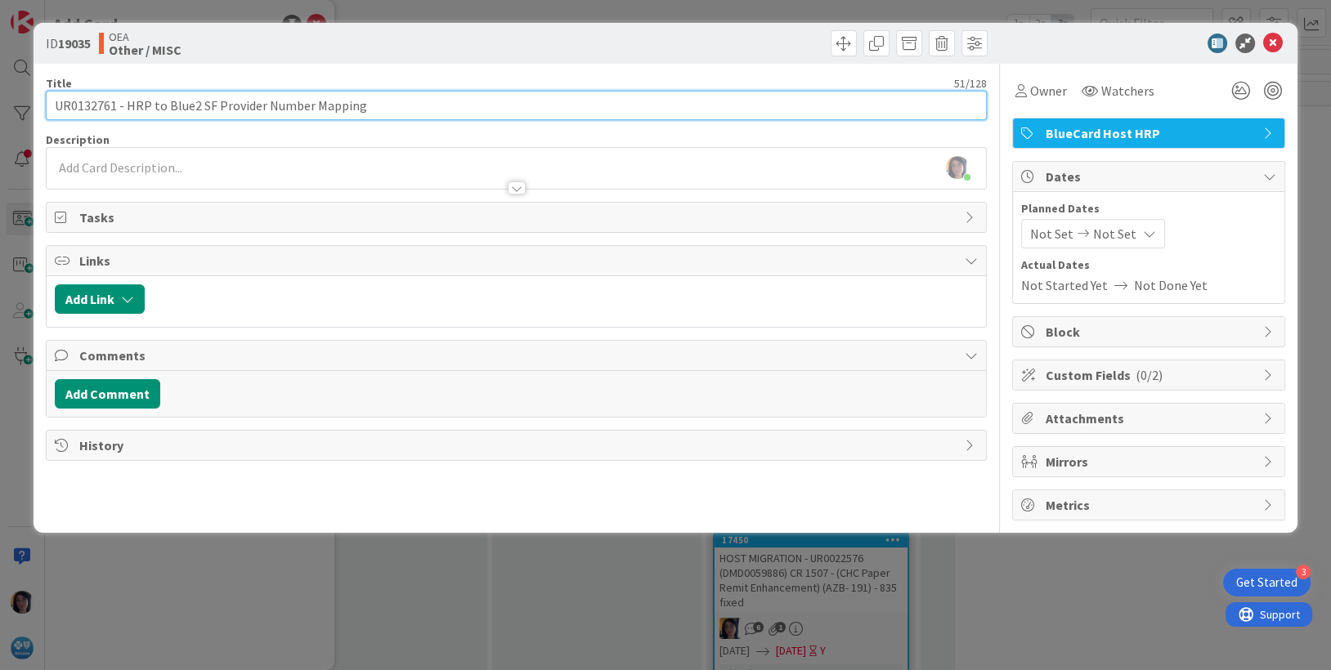
click at [246, 93] on input "UR0132761 - HRP to Blue2 SF Provider Number Mapping" at bounding box center [517, 105] width 942 height 29
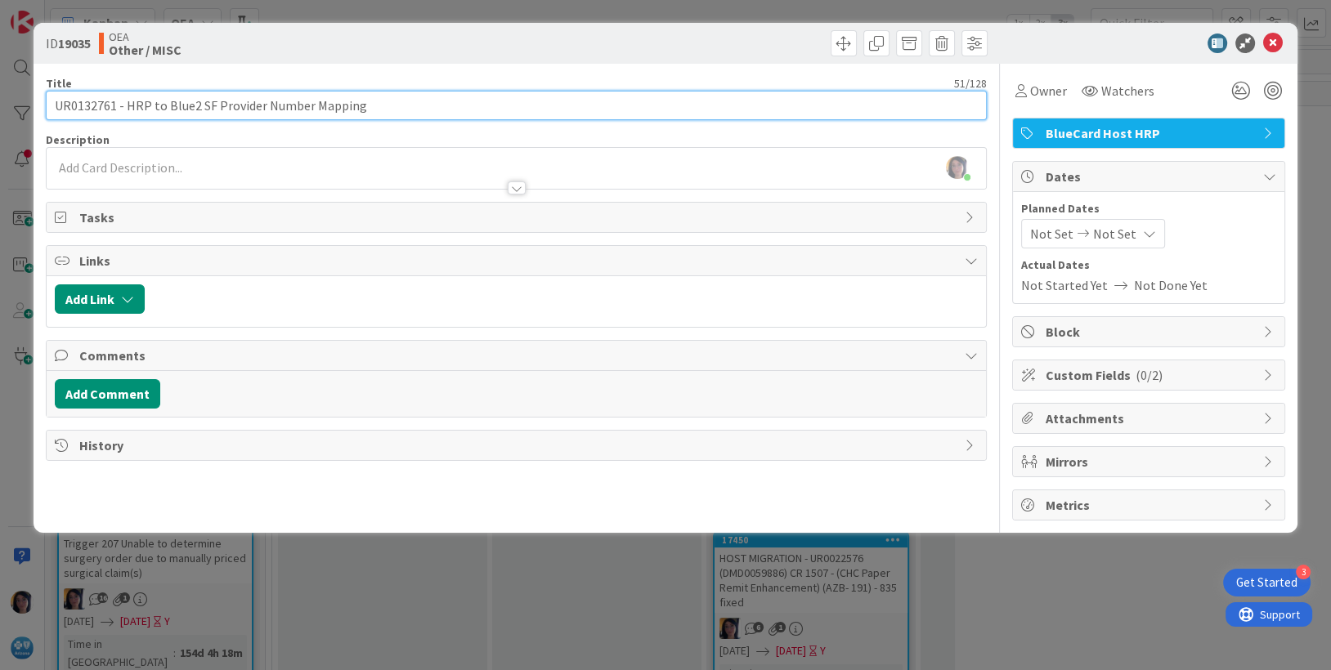
drag, startPoint x: 216, startPoint y: 101, endPoint x: 375, endPoint y: 104, distance: 159.4
click at [375, 104] on input "UR0132761 - HRP to Blue2 SF Provider Number Mapping" at bounding box center [517, 105] width 942 height 29
paste input "Update to Provider Number Mapping Rule"
type input "UR0132761 - HRP to Blue2 SF Update to Provider Number Mapping Rule"
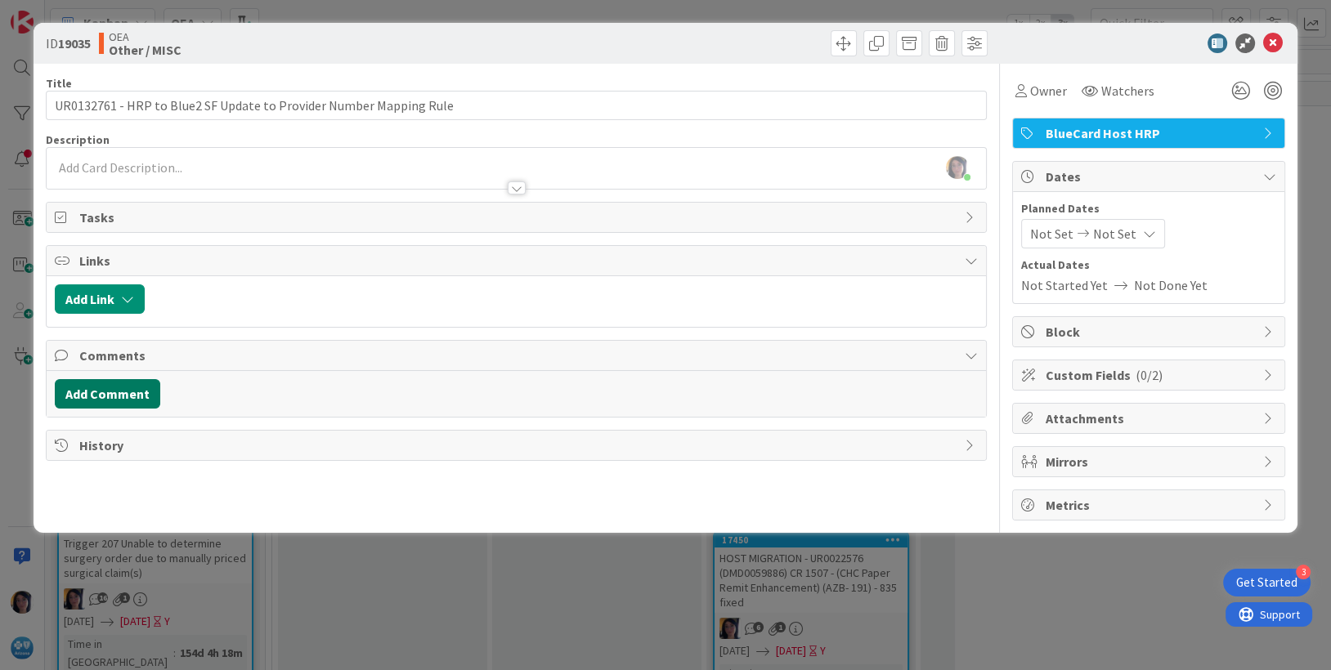
click at [95, 399] on button "Add Comment" at bounding box center [107, 393] width 105 height 29
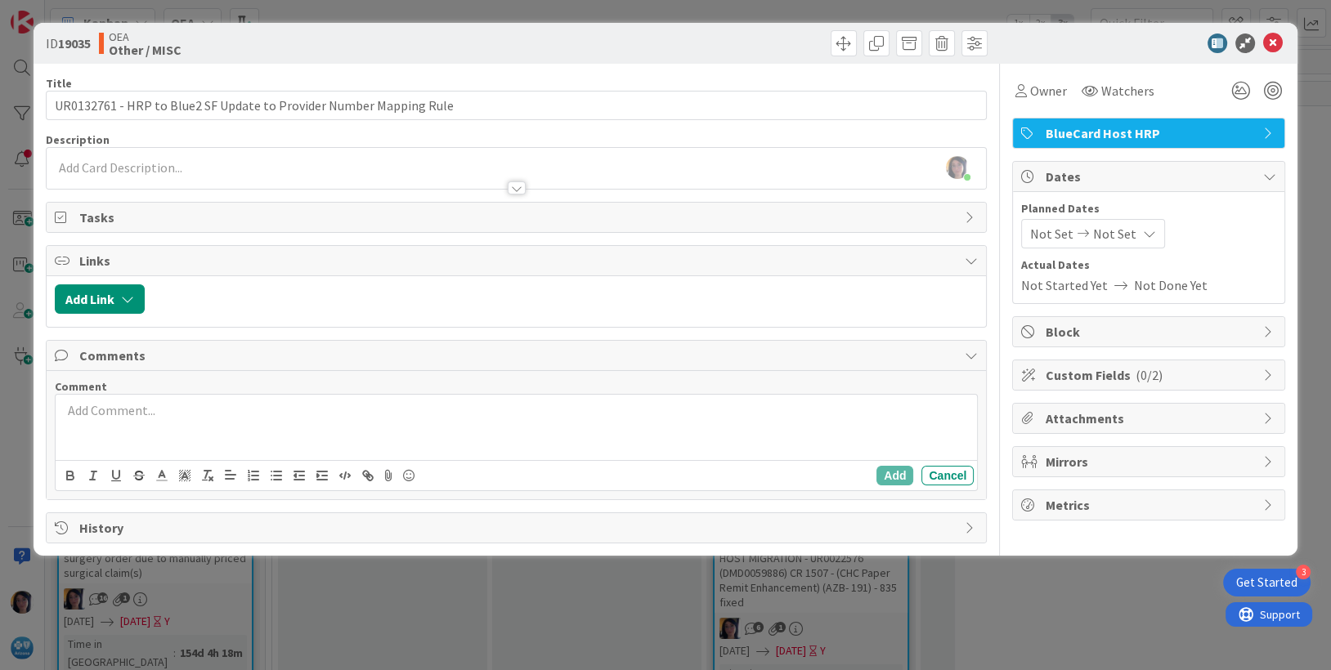
click at [95, 433] on div at bounding box center [517, 427] width 922 height 65
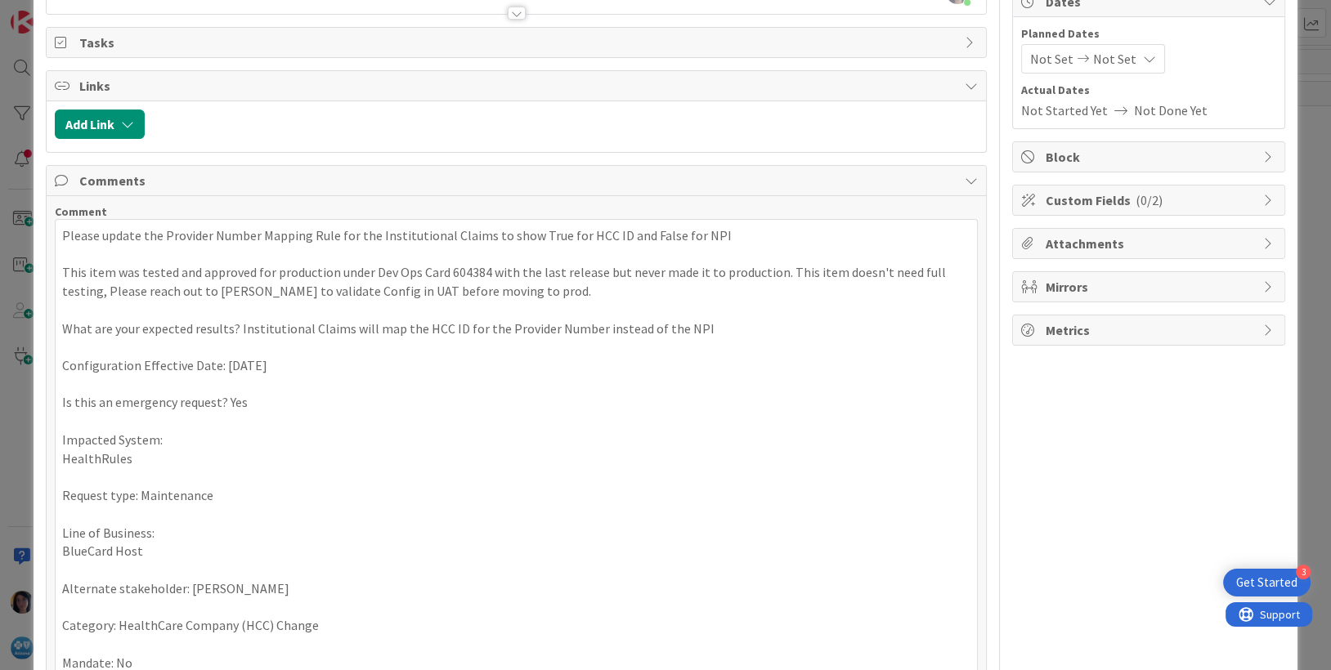
scroll to position [301, 0]
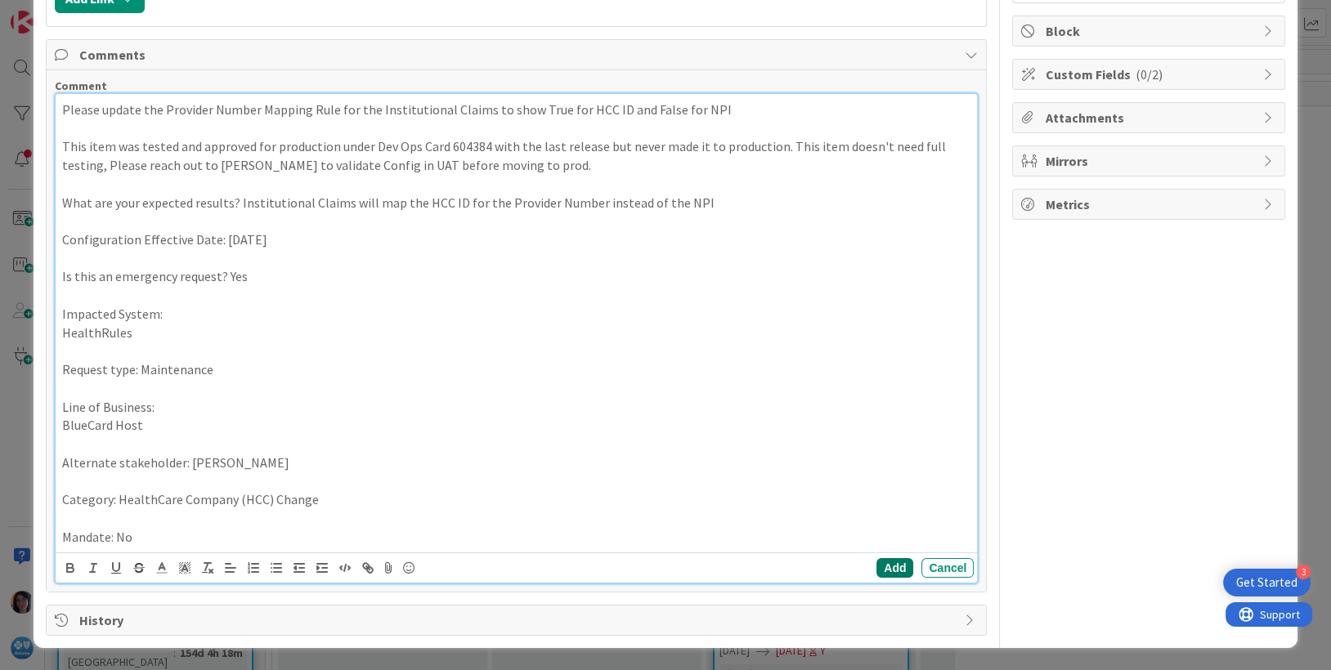
click at [880, 568] on button "Add" at bounding box center [894, 568] width 37 height 20
